Goal: Navigation & Orientation: Understand site structure

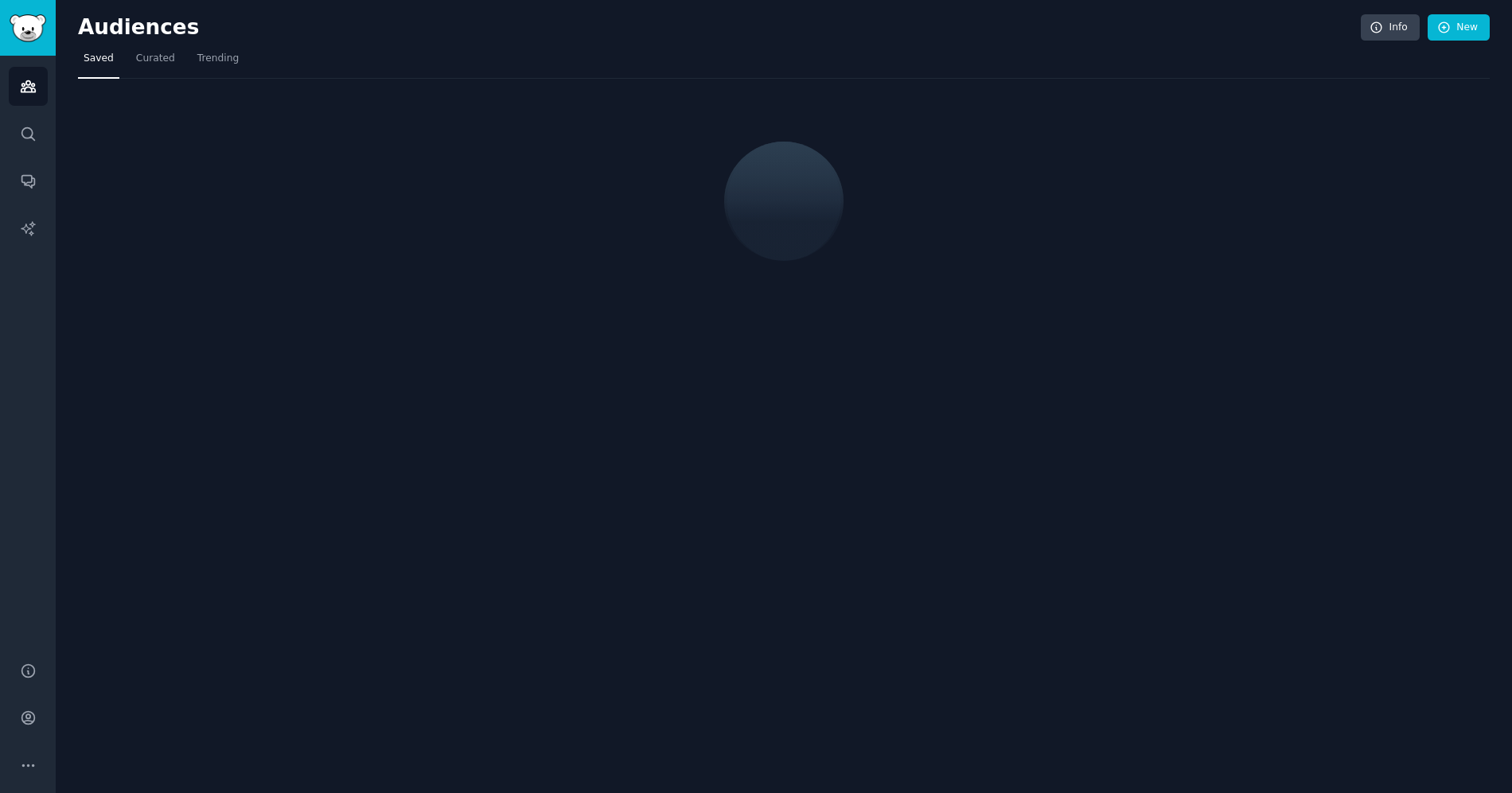
click at [456, 168] on div at bounding box center [783, 140] width 1412 height 122
click at [168, 66] on link "Curated" at bounding box center [155, 63] width 50 height 33
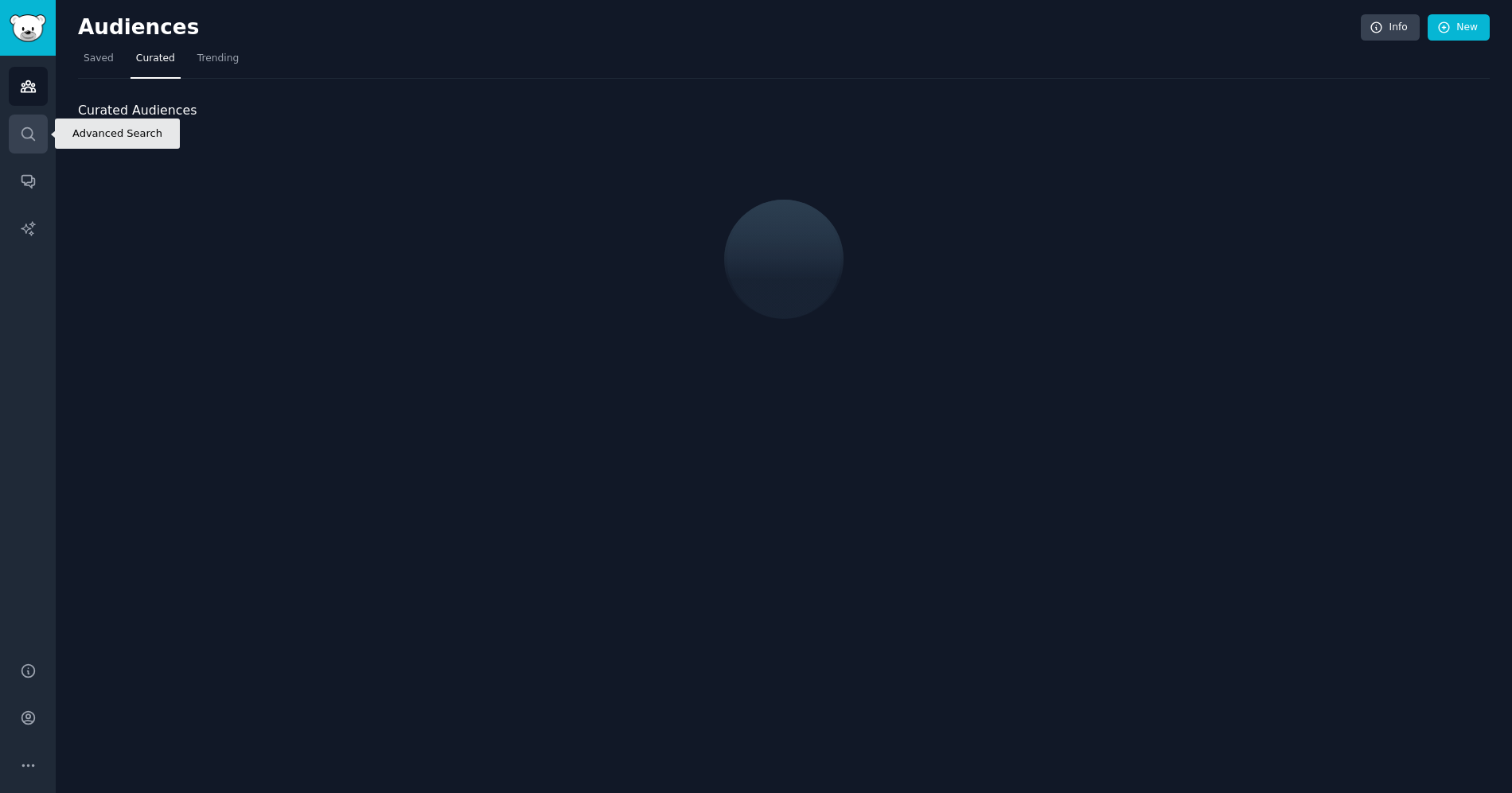
click at [33, 132] on icon "Sidebar" at bounding box center [28, 134] width 16 height 16
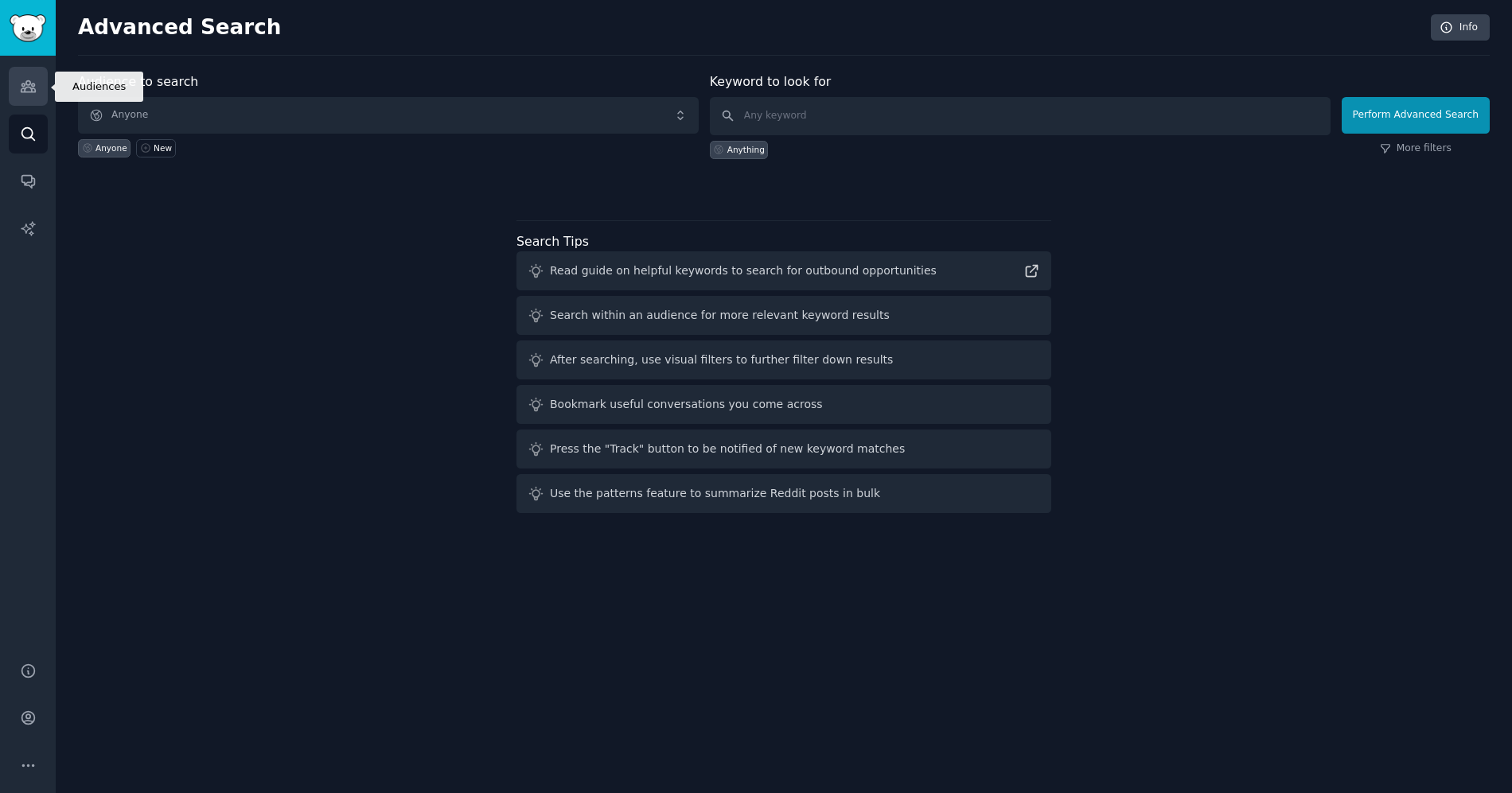
click at [35, 101] on link "Audiences" at bounding box center [28, 86] width 39 height 39
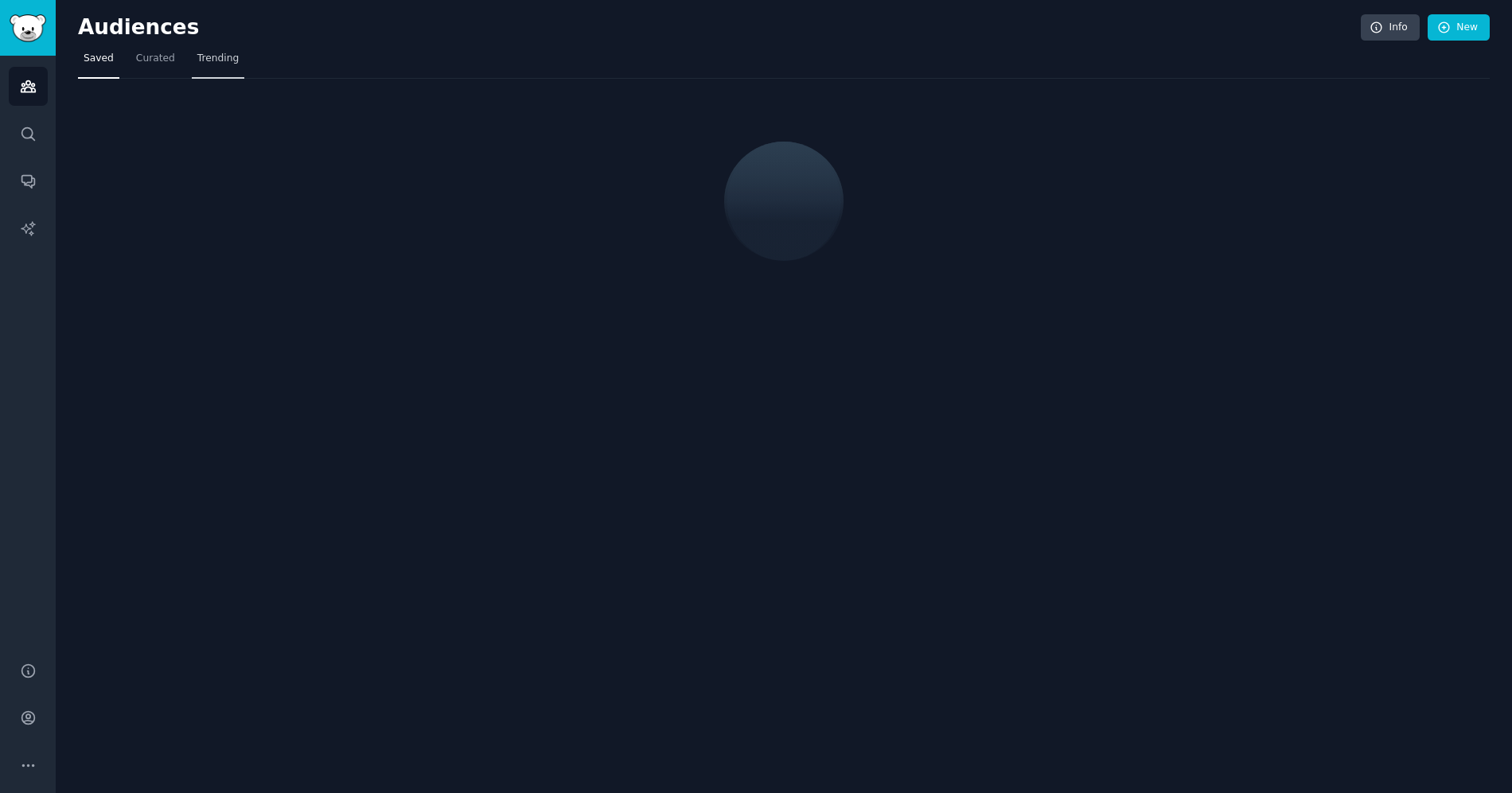
click at [215, 58] on span "Trending" at bounding box center [217, 59] width 41 height 15
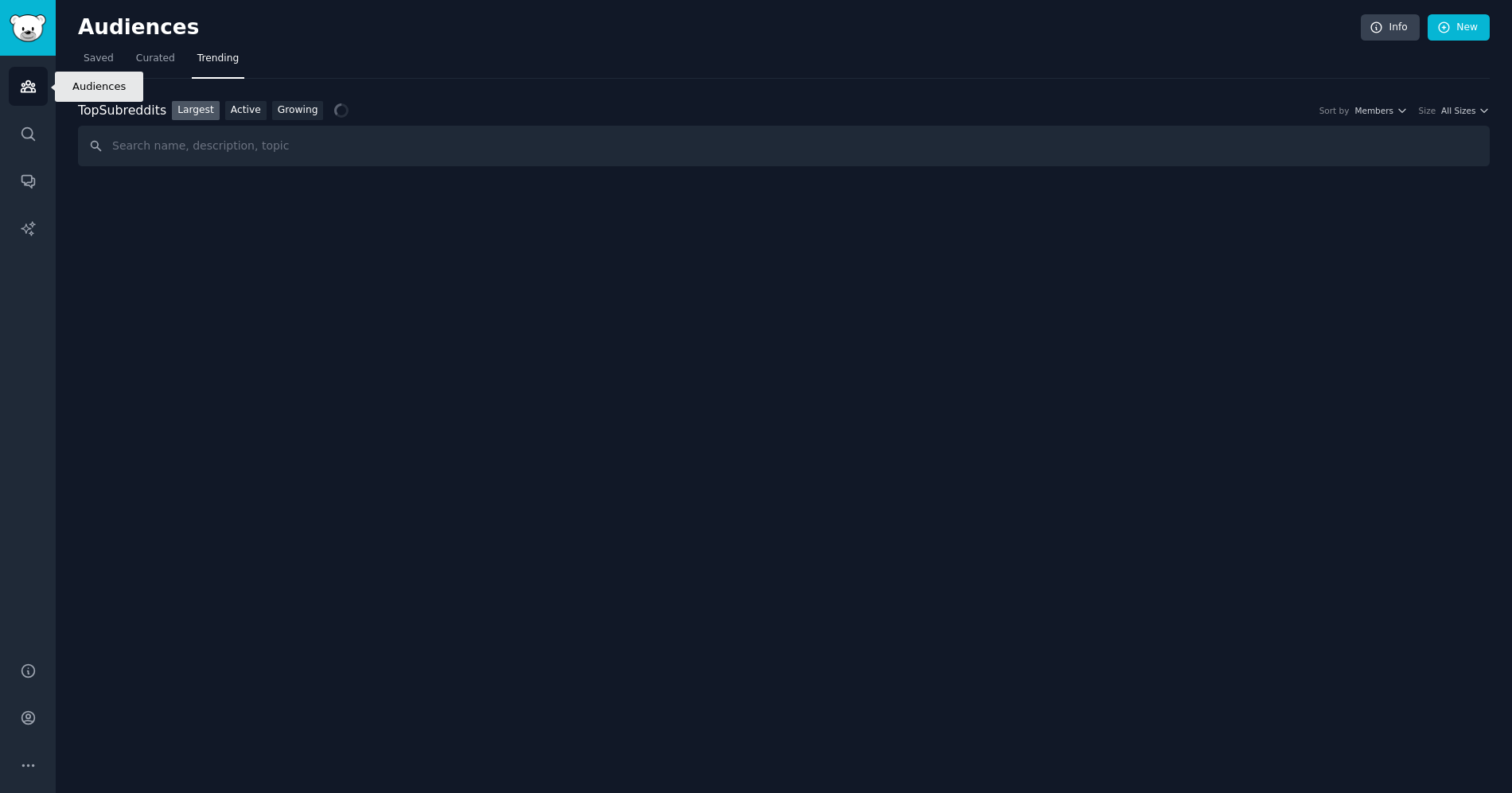
click at [39, 80] on link "Audiences" at bounding box center [28, 86] width 39 height 39
